Goal: Information Seeking & Learning: Learn about a topic

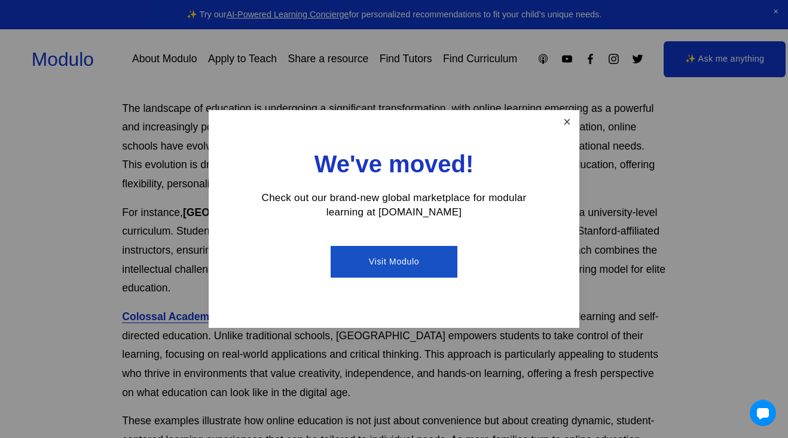
scroll to position [218, 0]
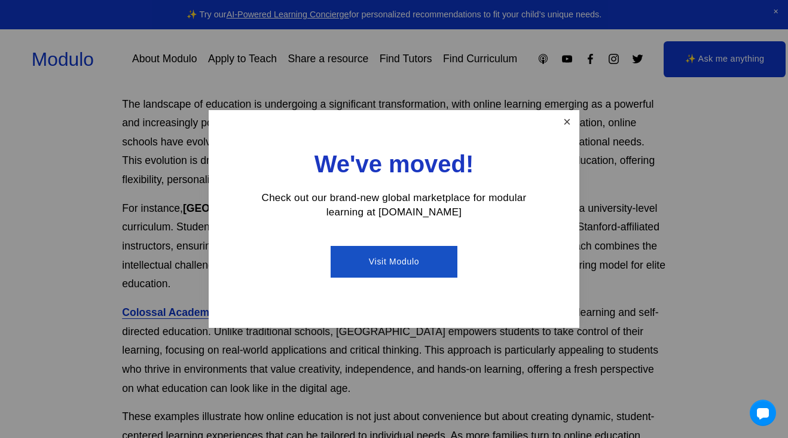
click at [557, 127] on link "Close" at bounding box center [567, 122] width 21 height 21
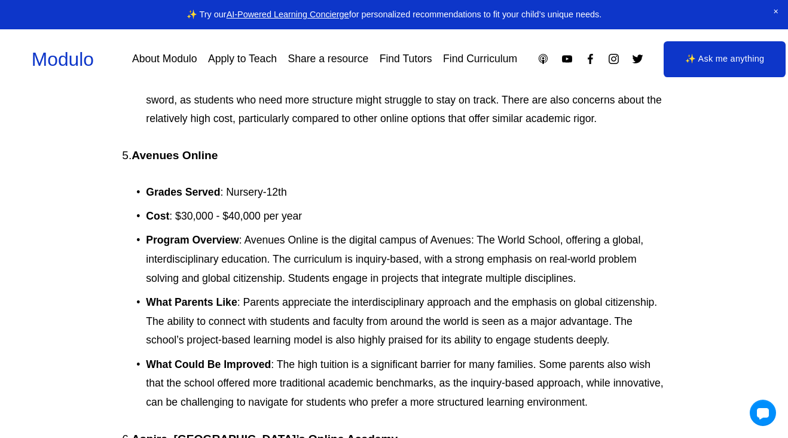
scroll to position [1864, 0]
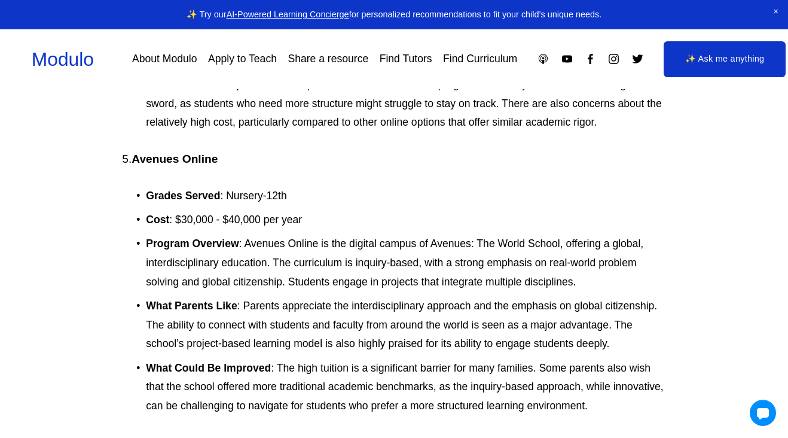
click at [170, 153] on strong "Avenues Online" at bounding box center [175, 159] width 86 height 13
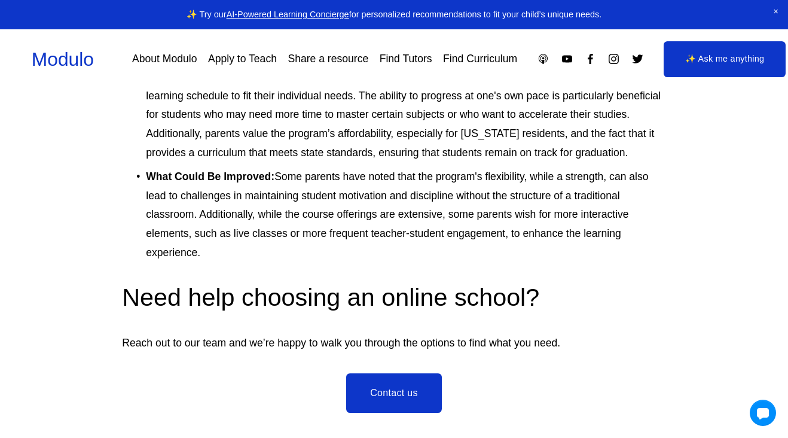
scroll to position [8560, 0]
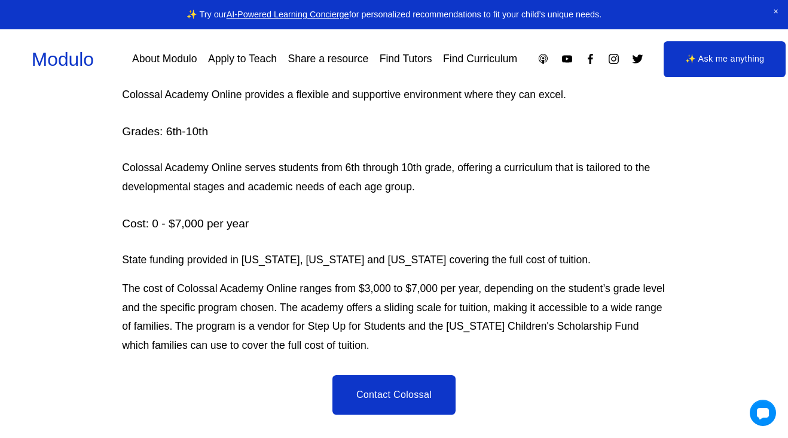
scroll to position [920, 0]
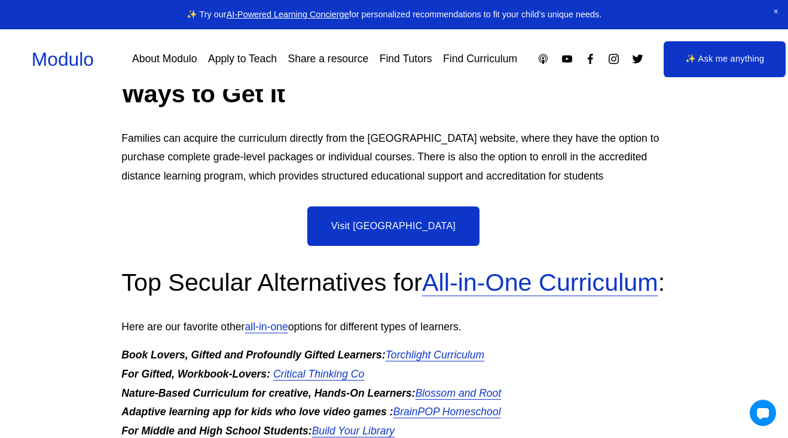
scroll to position [2686, 1]
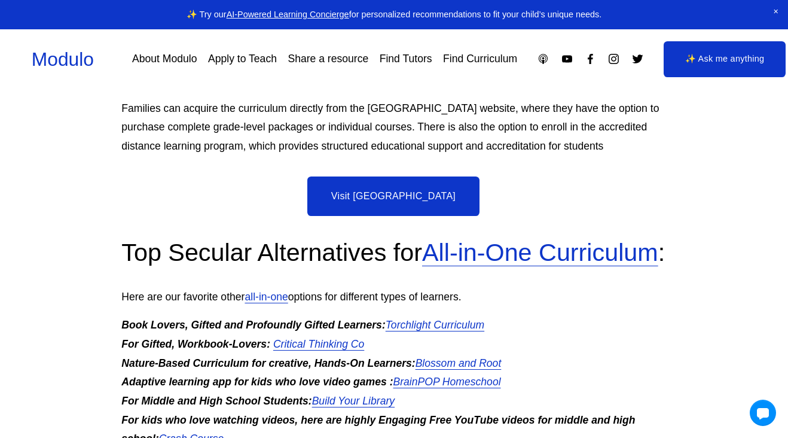
click at [416, 176] on link "Visit Oak Meadow" at bounding box center [393, 195] width 172 height 39
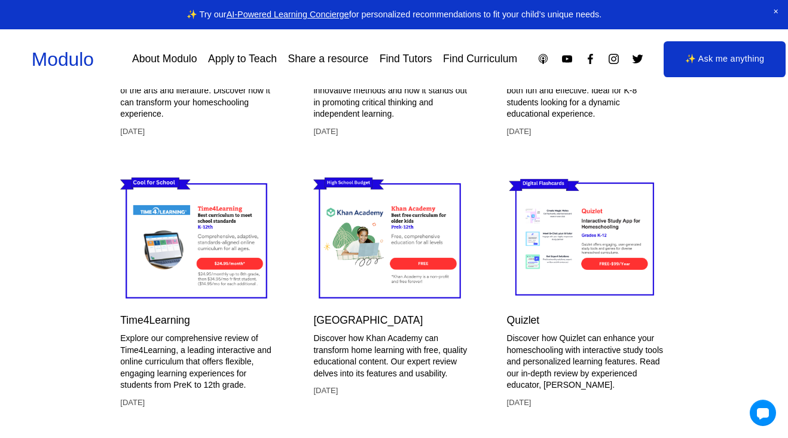
scroll to position [3425, 2]
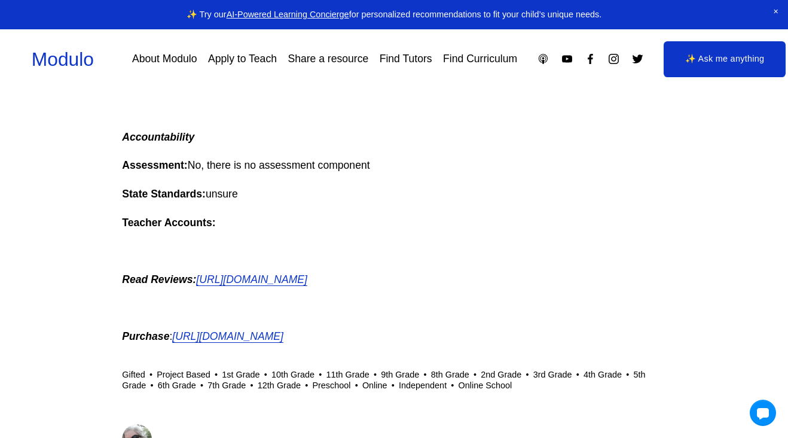
scroll to position [1132, 0]
click at [225, 333] on em "[URL][DOMAIN_NAME]" at bounding box center [227, 335] width 111 height 12
